Goal: Find specific page/section: Find specific page/section

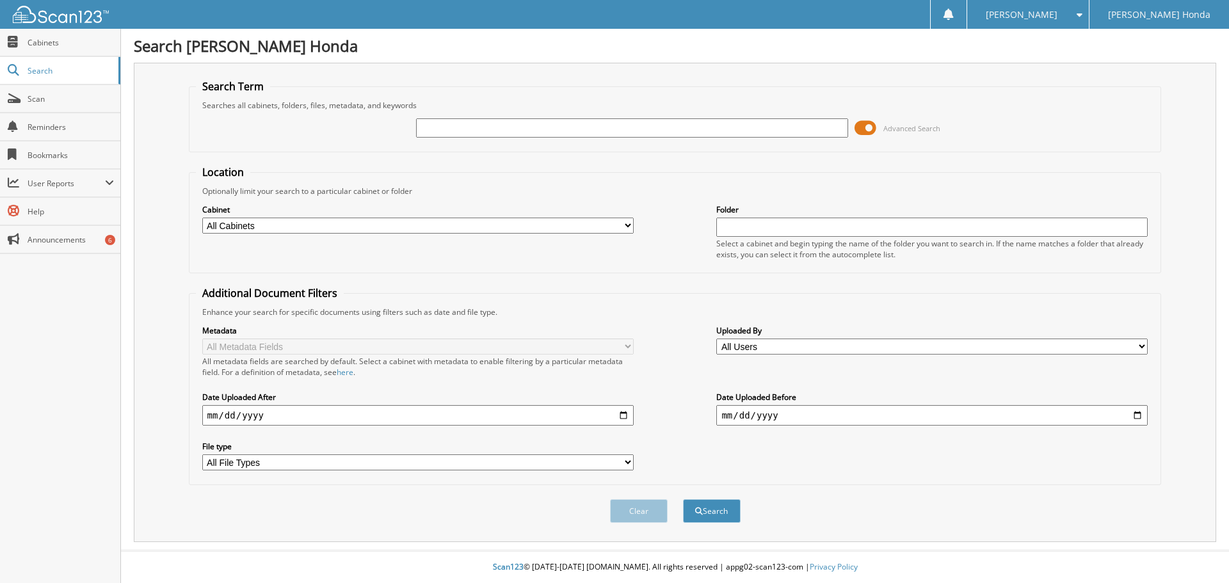
click at [497, 129] on input "text" at bounding box center [631, 127] width 431 height 19
type input "1961a"
click at [683, 499] on button "Search" at bounding box center [712, 511] width 58 height 24
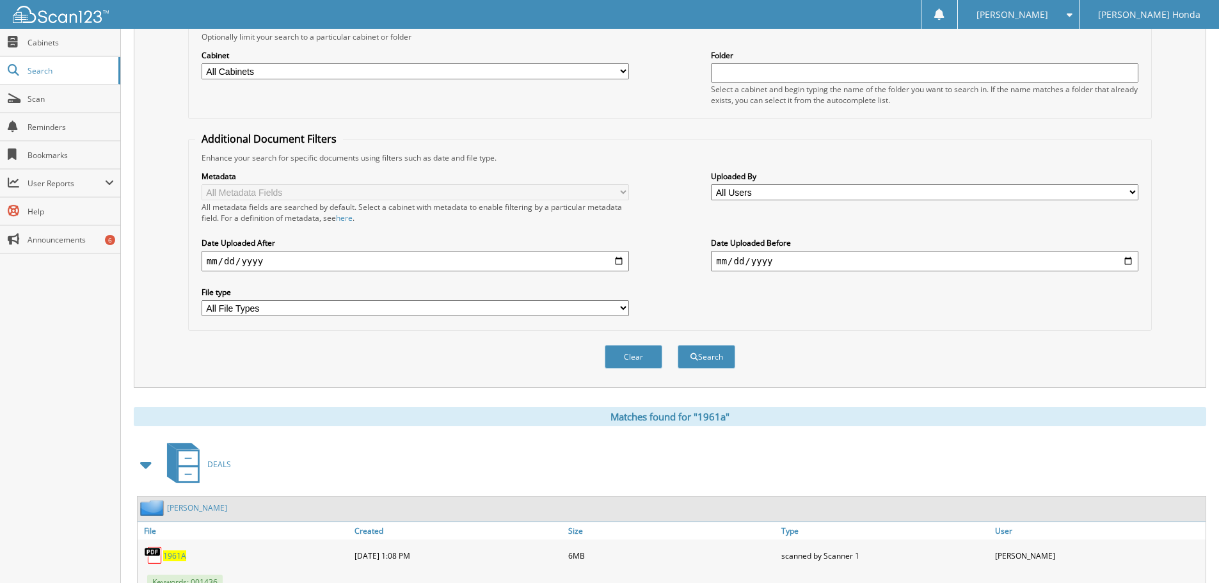
scroll to position [192, 0]
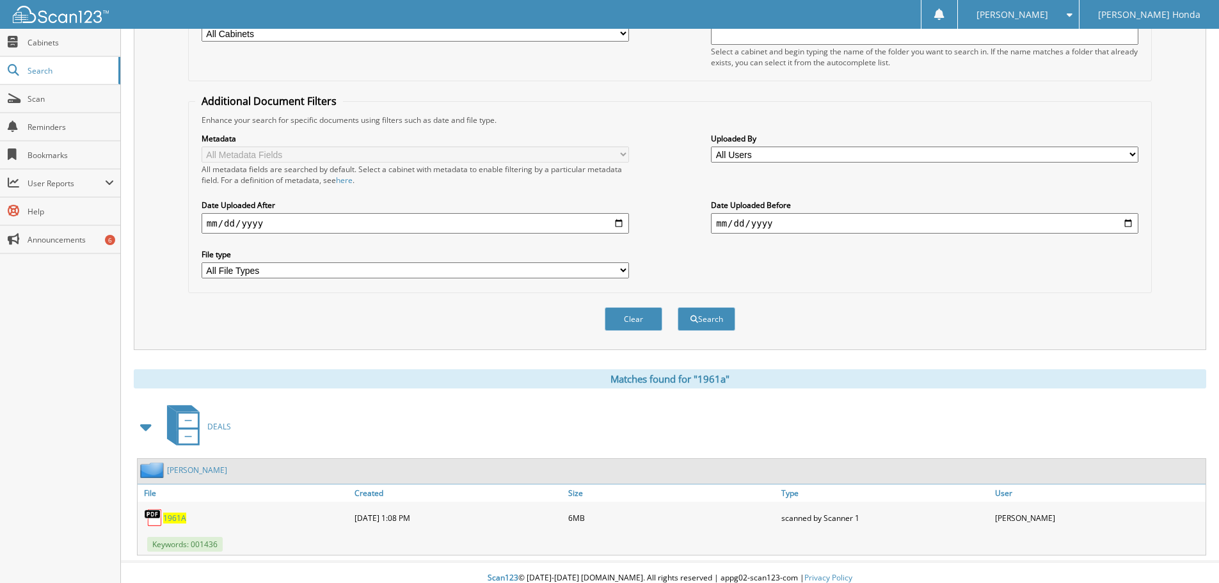
click at [176, 520] on span "1961A" at bounding box center [174, 518] width 23 height 11
